Goal: Find specific page/section: Find specific page/section

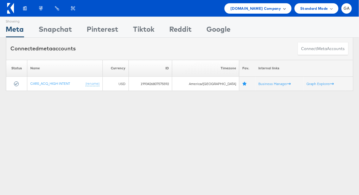
click at [271, 12] on div "[DOMAIN_NAME] Company" at bounding box center [258, 8] width 67 height 10
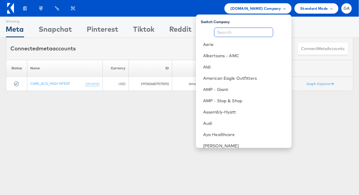
click at [254, 29] on input "text" at bounding box center [243, 33] width 59 height 10
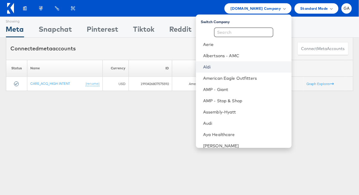
click at [224, 67] on link "Aldi" at bounding box center [245, 67] width 84 height 6
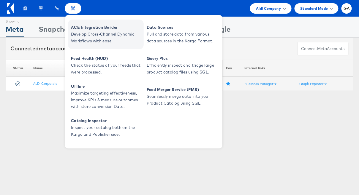
click at [83, 25] on span "ACE Integration Builder" at bounding box center [106, 27] width 71 height 7
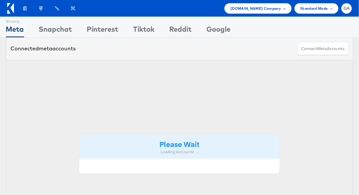
click at [18, 5] on div "Products" at bounding box center [25, 8] width 16 height 10
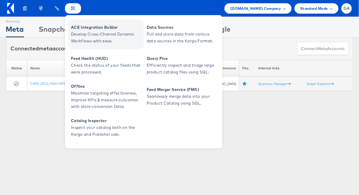
click at [85, 25] on span "ACE Integration Builder" at bounding box center [106, 27] width 71 height 7
